Goal: Transaction & Acquisition: Download file/media

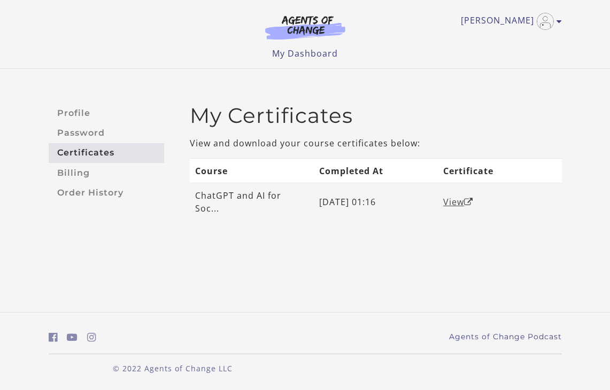
click at [456, 202] on link "View" at bounding box center [458, 202] width 30 height 12
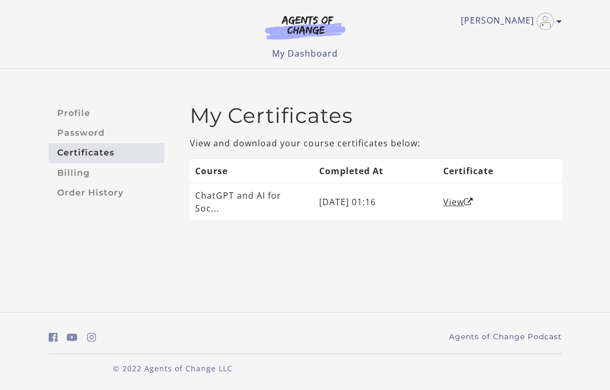
click at [429, 137] on p "View and download your course certificates below:" at bounding box center [376, 143] width 372 height 13
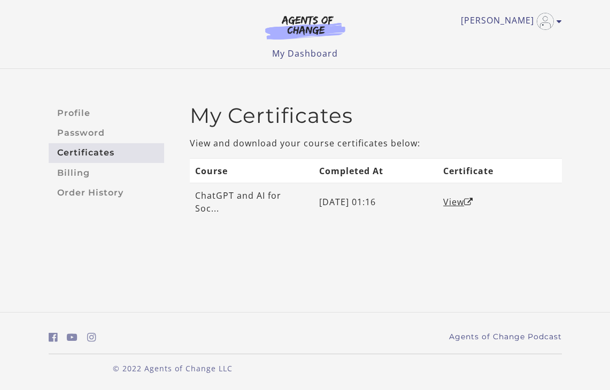
click at [330, 213] on td "[DATE] 01:16" at bounding box center [376, 201] width 124 height 37
click at [453, 202] on link "View" at bounding box center [458, 202] width 30 height 12
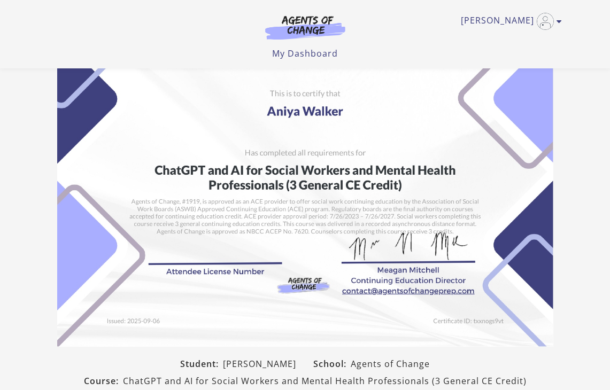
scroll to position [25, 0]
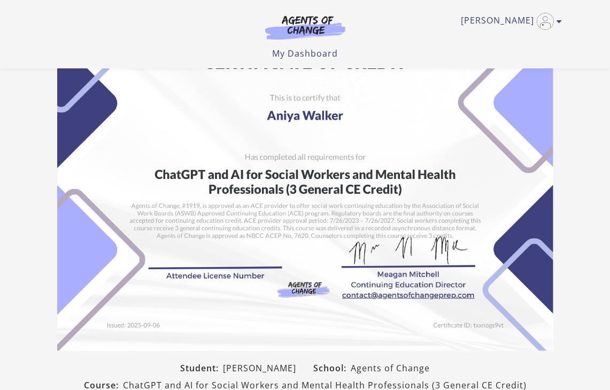
click at [223, 272] on img at bounding box center [305, 176] width 496 height 350
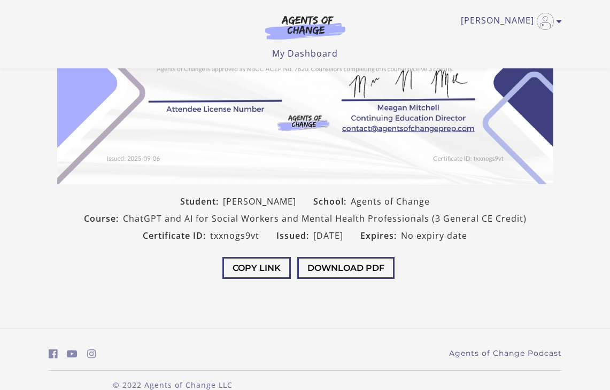
scroll to position [188, 0]
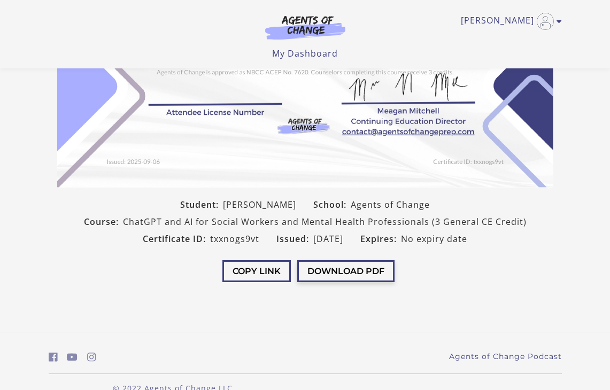
click at [314, 275] on button "Download PDF" at bounding box center [345, 271] width 97 height 22
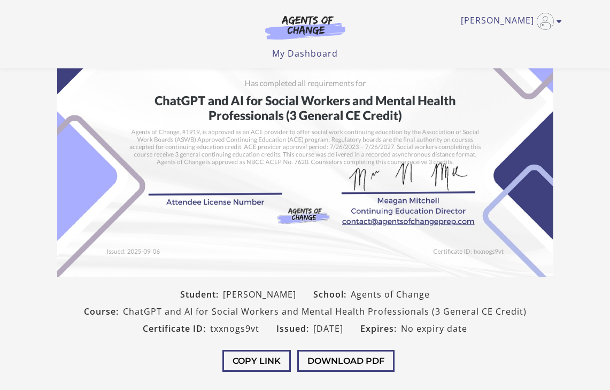
scroll to position [0, 0]
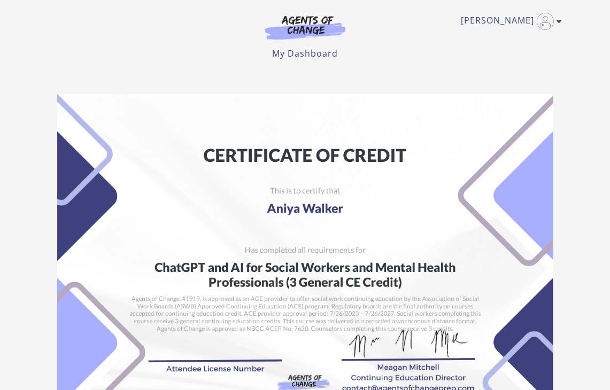
click at [477, 166] on img at bounding box center [305, 269] width 496 height 350
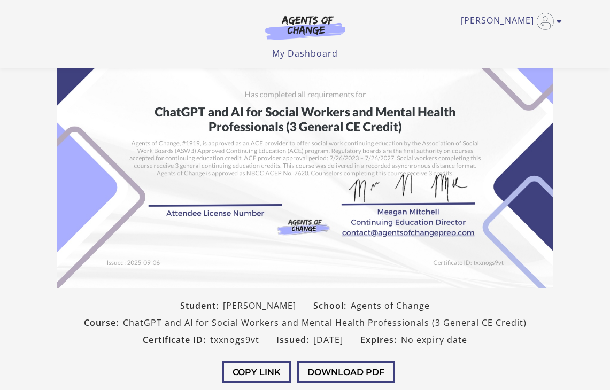
scroll to position [87, 0]
click at [359, 124] on img at bounding box center [305, 114] width 496 height 350
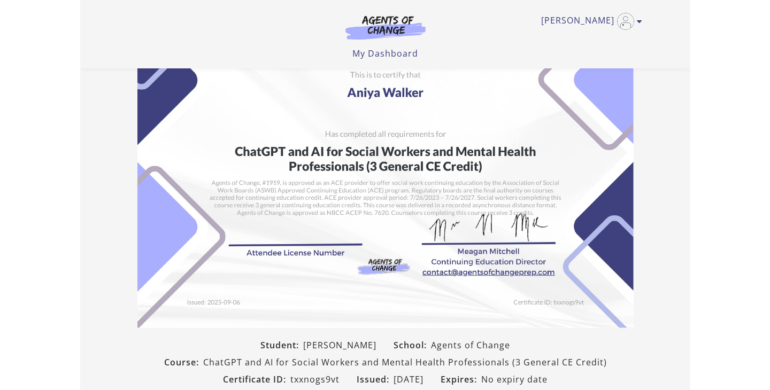
scroll to position [0, 0]
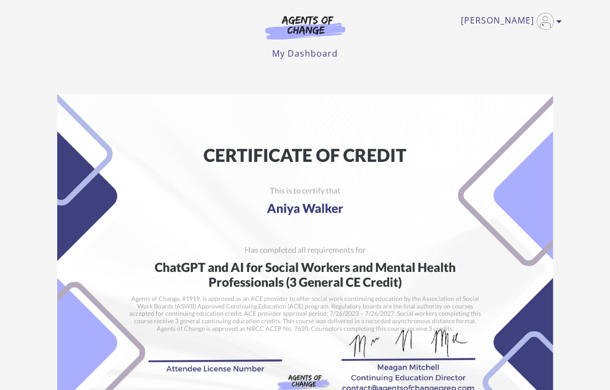
click at [441, 194] on img at bounding box center [305, 269] width 496 height 350
click at [425, 249] on img at bounding box center [305, 269] width 496 height 350
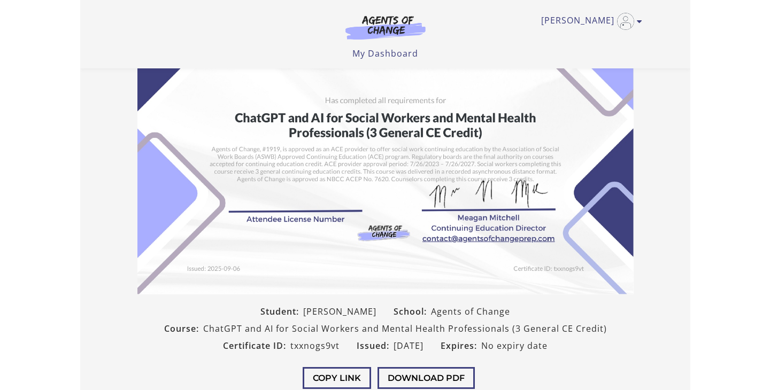
scroll to position [85, 0]
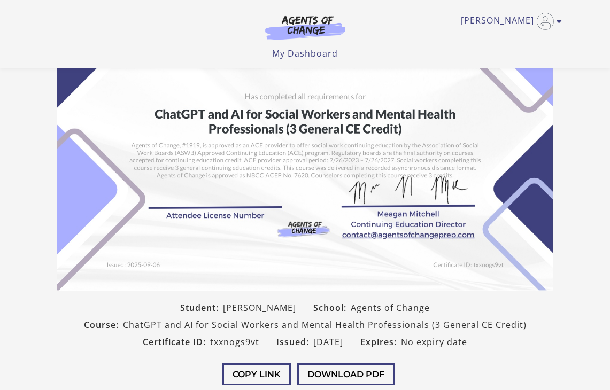
click at [464, 167] on img at bounding box center [305, 116] width 496 height 350
click at [464, 171] on img at bounding box center [305, 116] width 496 height 350
click at [463, 169] on img at bounding box center [305, 116] width 496 height 350
